Goal: Task Accomplishment & Management: Use online tool/utility

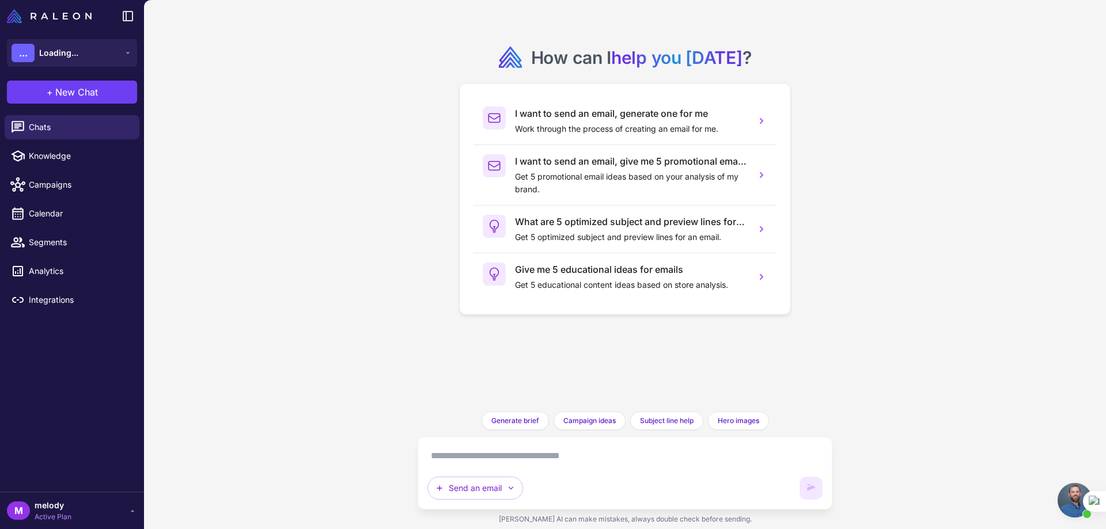
scroll to position [65, 0]
click at [61, 209] on span "Campaigns" at bounding box center [79, 213] width 101 height 13
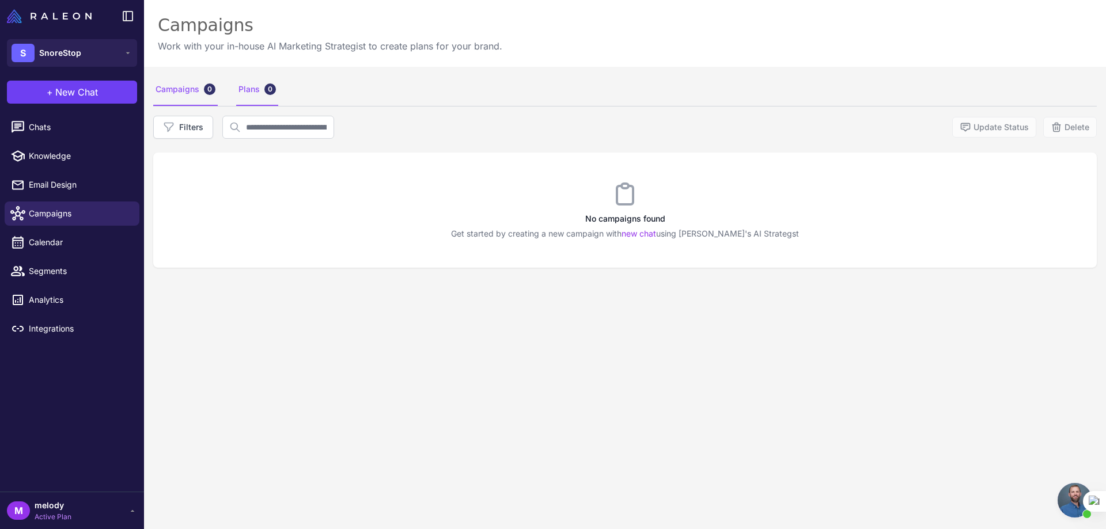
click at [244, 93] on div "Plans 0" at bounding box center [257, 90] width 42 height 32
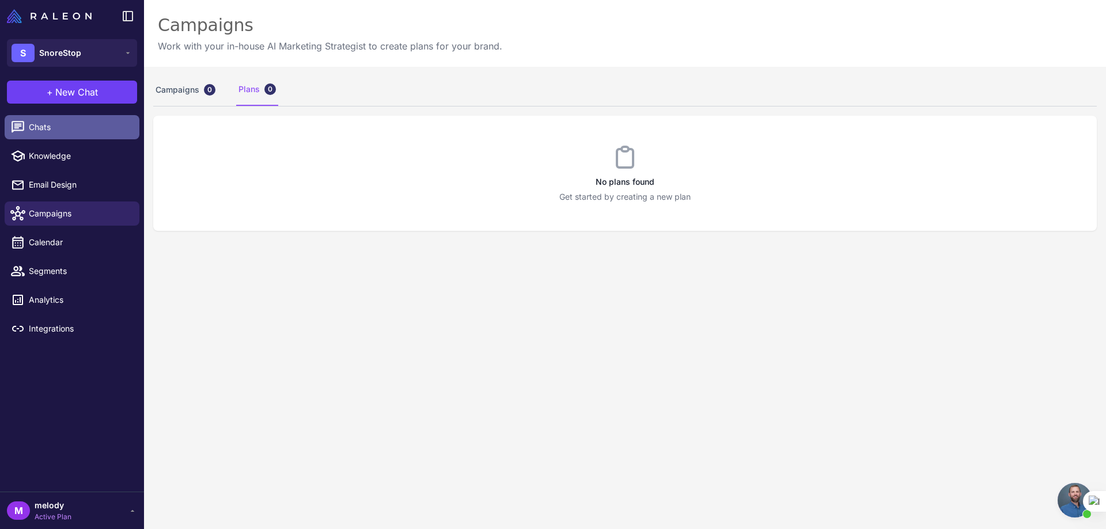
click at [75, 133] on span "Chats" at bounding box center [79, 127] width 101 height 13
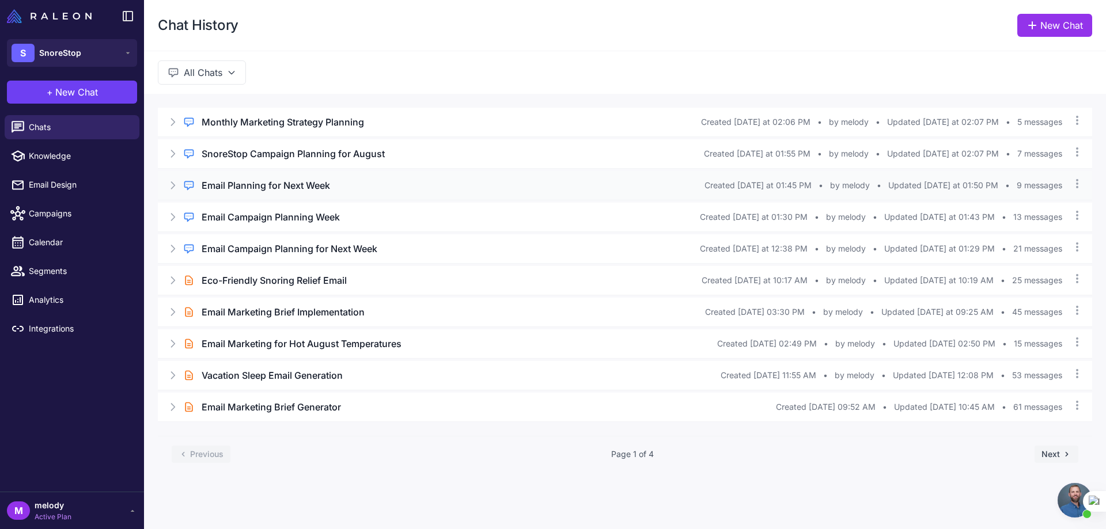
click at [258, 185] on h3 "Email Planning for Next Week" at bounding box center [266, 186] width 128 height 14
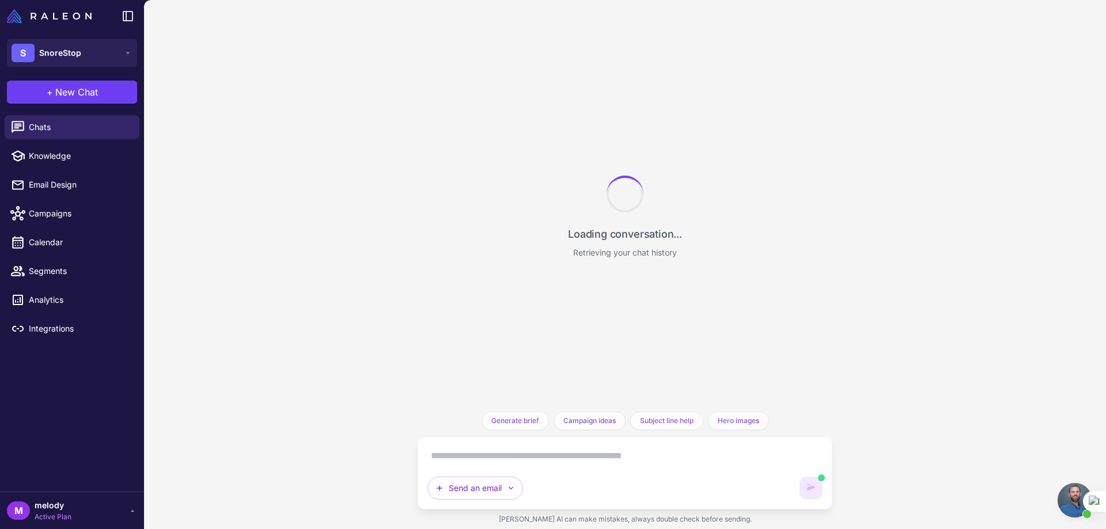
scroll to position [1470, 0]
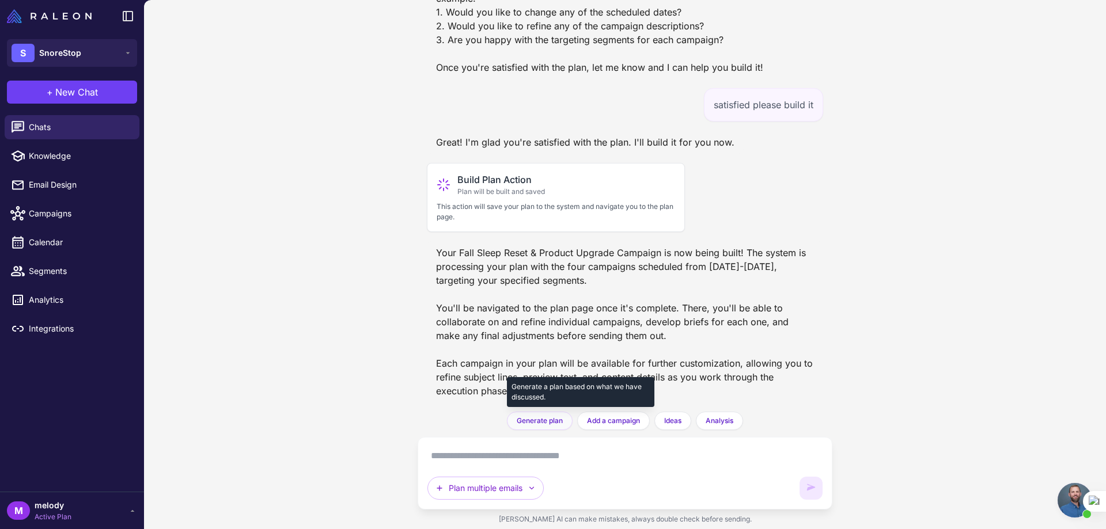
click at [525, 421] on span "Generate plan" at bounding box center [540, 421] width 46 height 10
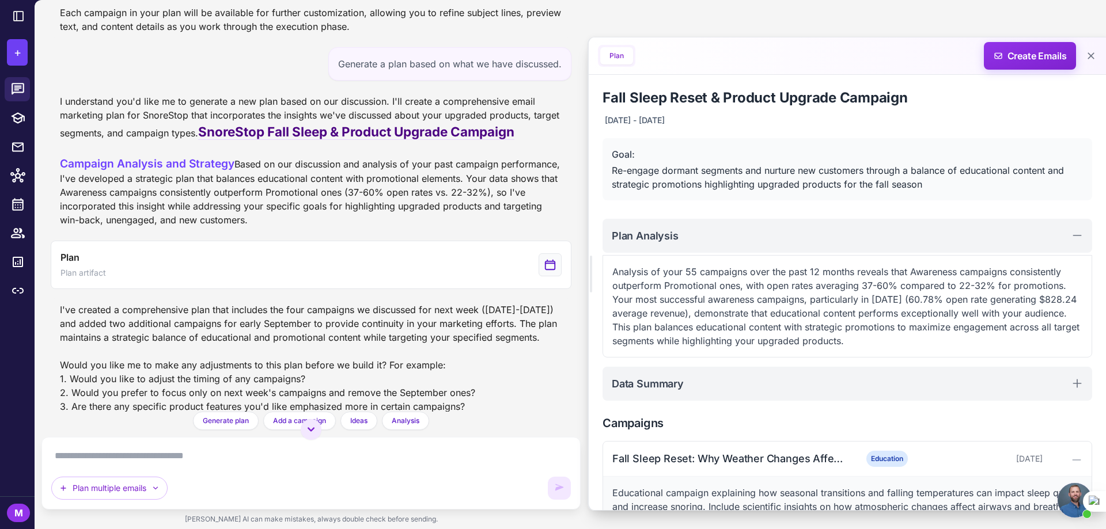
scroll to position [1537, 0]
